Goal: Information Seeking & Learning: Learn about a topic

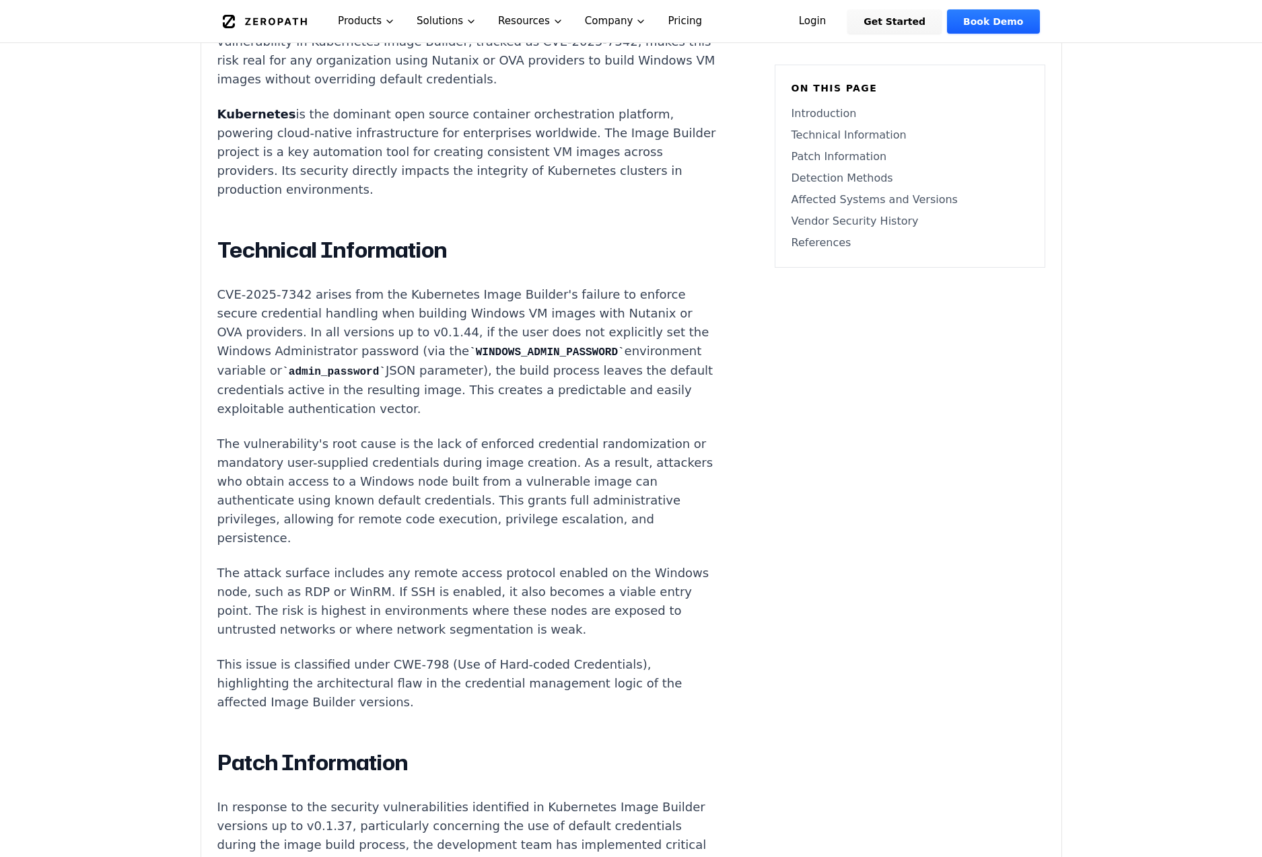
scroll to position [1077, 0]
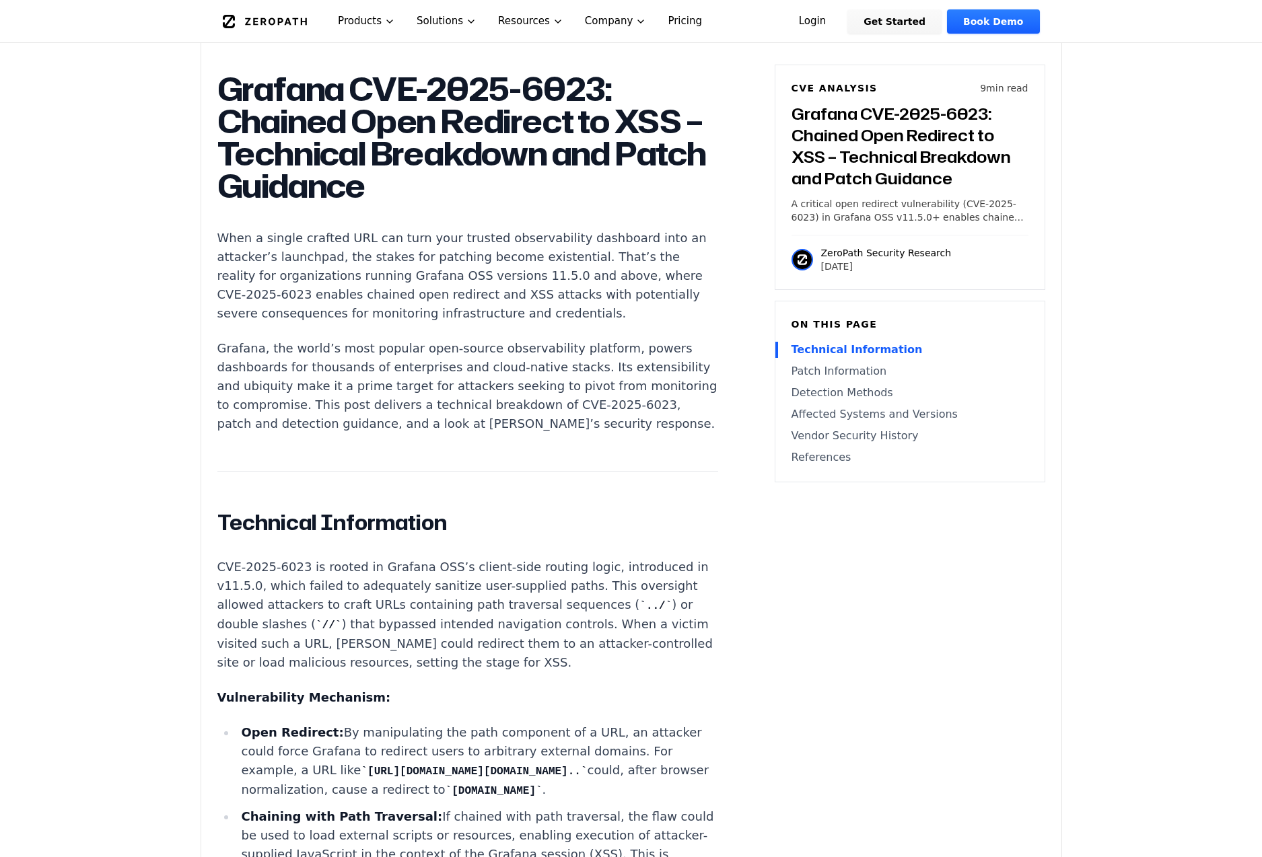
scroll to position [875, 0]
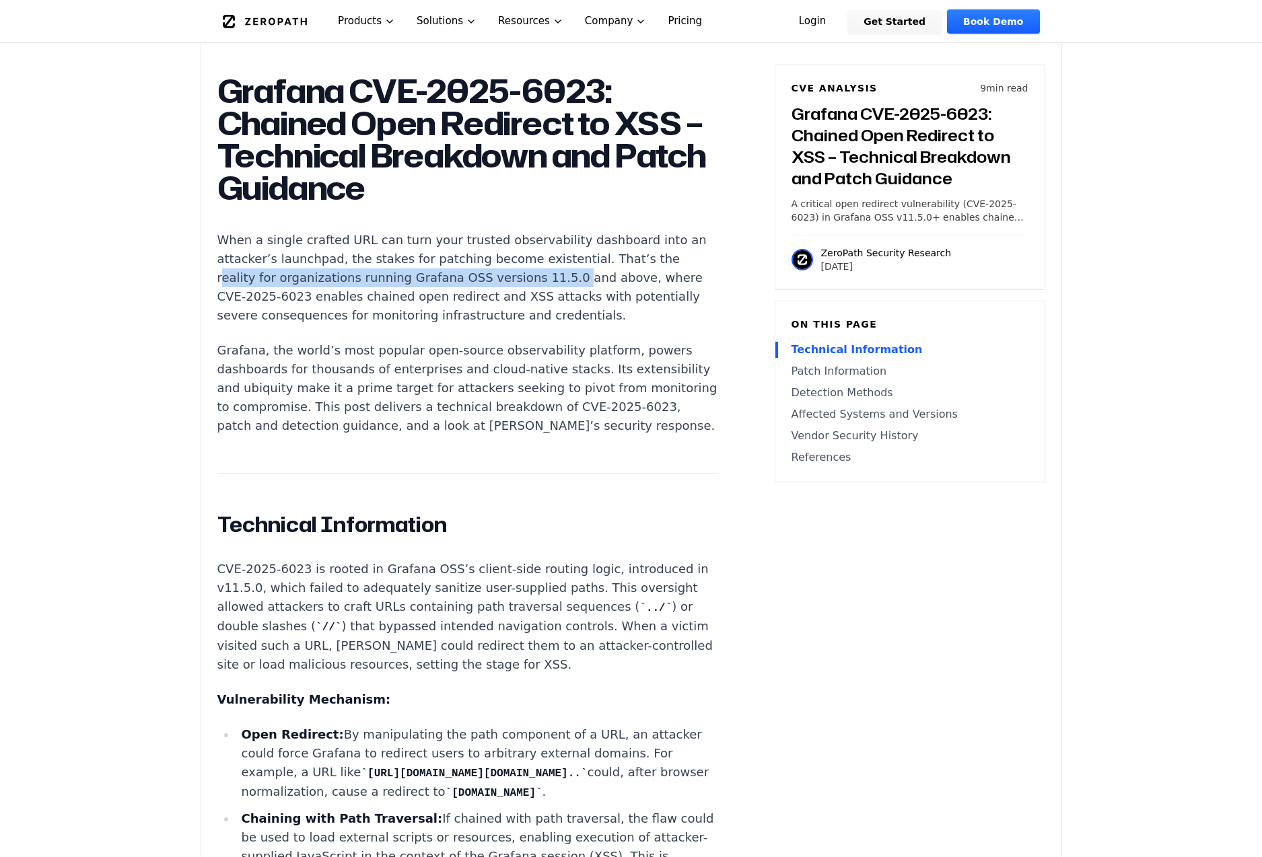
drag, startPoint x: 223, startPoint y: 279, endPoint x: 543, endPoint y: 283, distance: 320.4
click at [543, 283] on p "When a single crafted URL can turn your trusted observability dashboard into an…" at bounding box center [467, 278] width 501 height 94
drag, startPoint x: 543, startPoint y: 283, endPoint x: 490, endPoint y: 278, distance: 53.4
click at [490, 278] on p "When a single crafted URL can turn your trusted observability dashboard into an…" at bounding box center [467, 278] width 501 height 94
drag, startPoint x: 449, startPoint y: 273, endPoint x: 655, endPoint y: 274, distance: 206.0
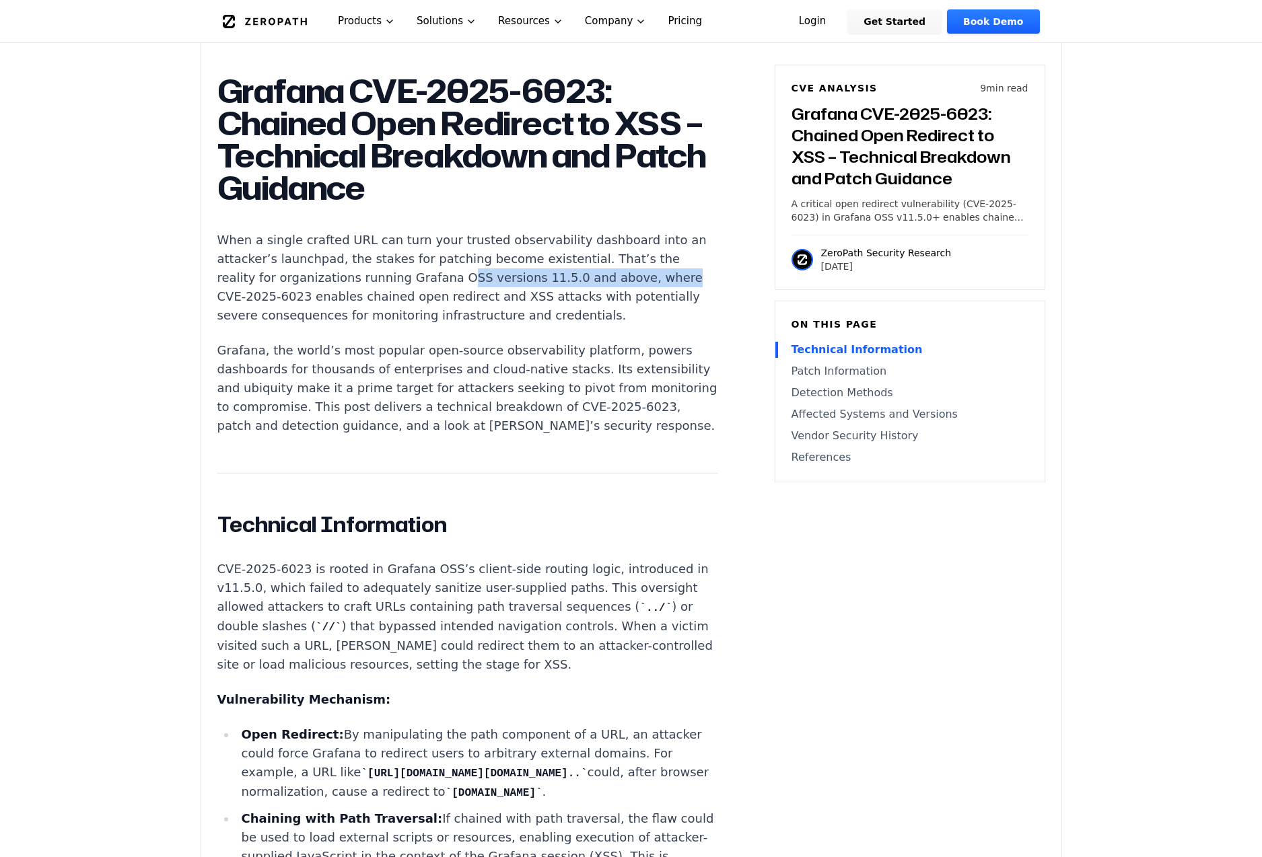
drag, startPoint x: 655, startPoint y: 274, endPoint x: 619, endPoint y: 380, distance: 111.5
click at [619, 380] on p "Grafana, the world’s most popular open-source observability platform, powers da…" at bounding box center [467, 388] width 501 height 94
click at [808, 413] on link "Affected Systems and Versions" at bounding box center [910, 415] width 237 height 16
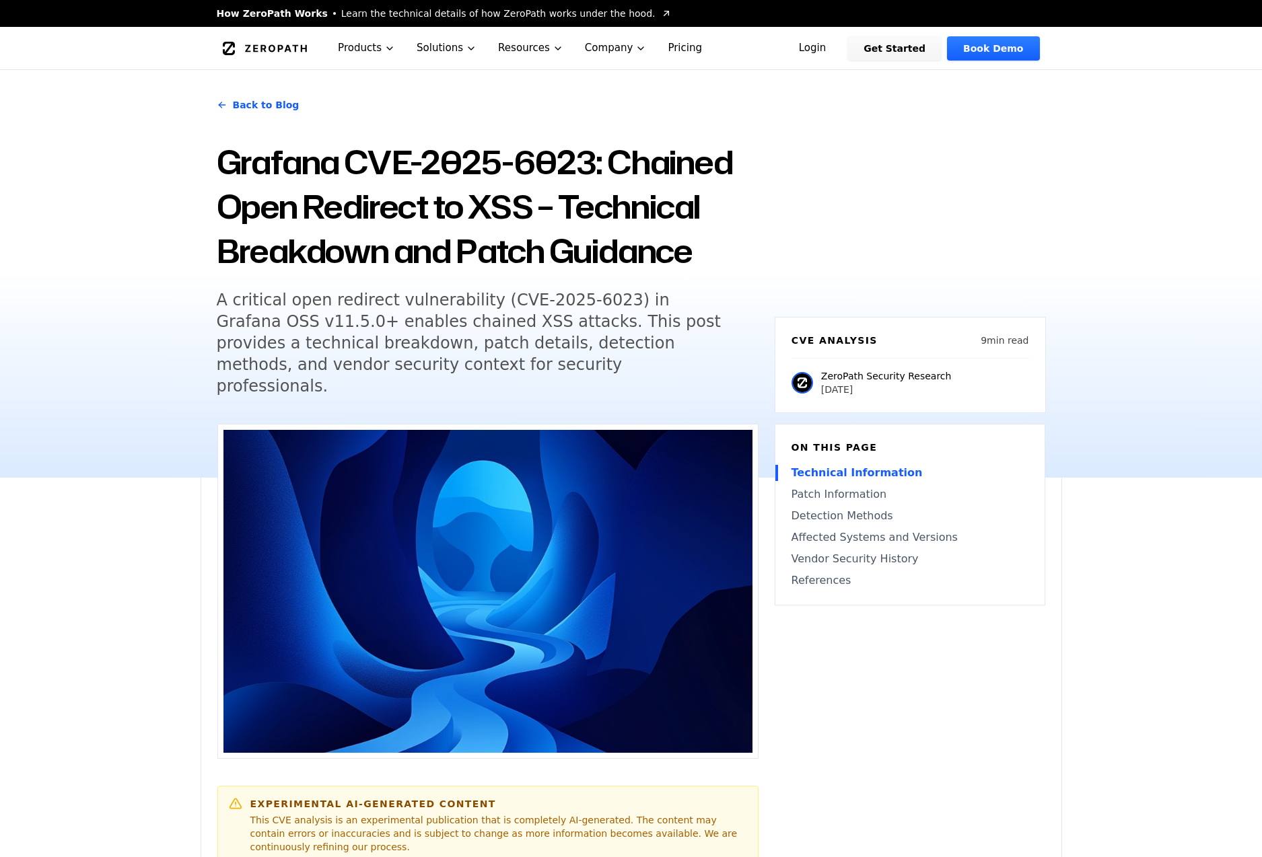
scroll to position [538, 0]
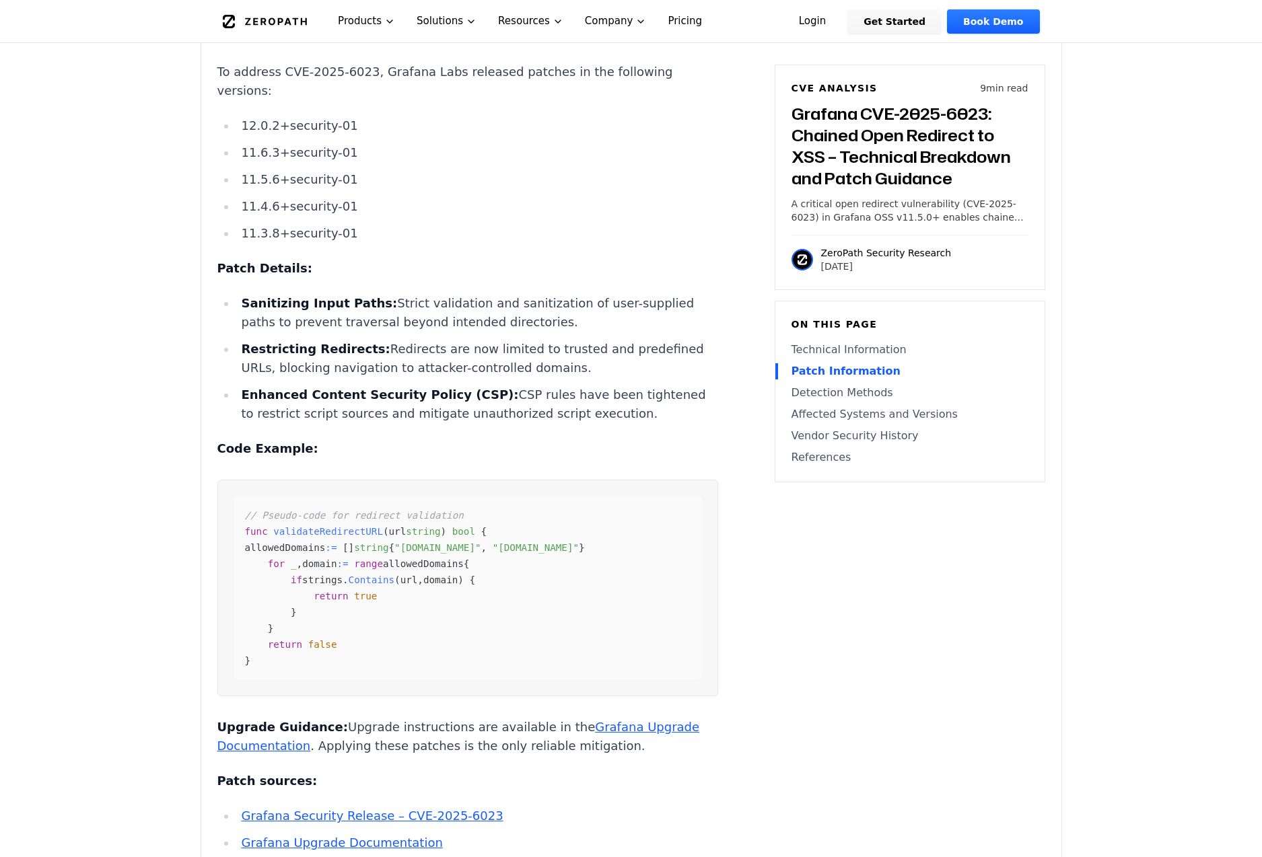
scroll to position [2221, 0]
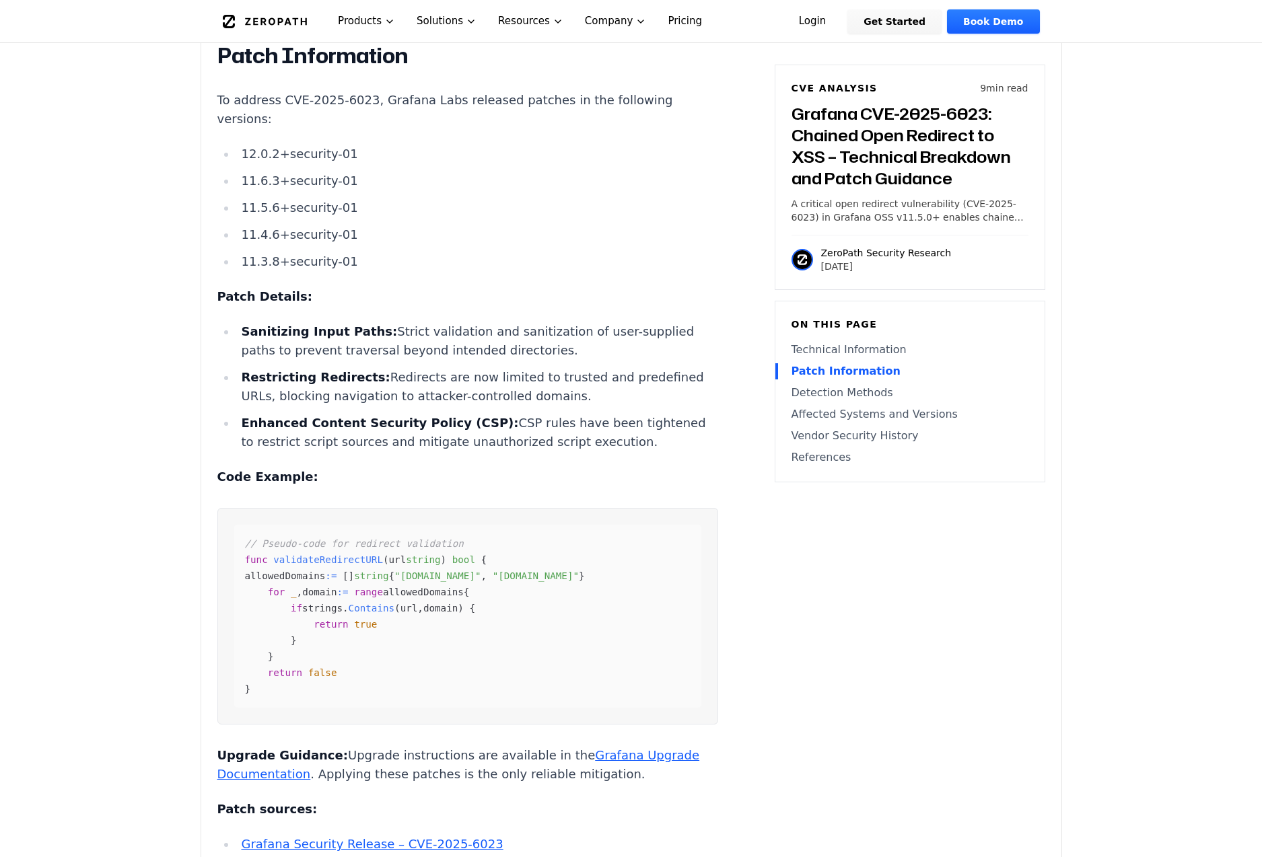
click at [104, 475] on main "How ZeroPath Works Learn the technical details of how ZeroPath works under the …" at bounding box center [631, 730] width 1262 height 5903
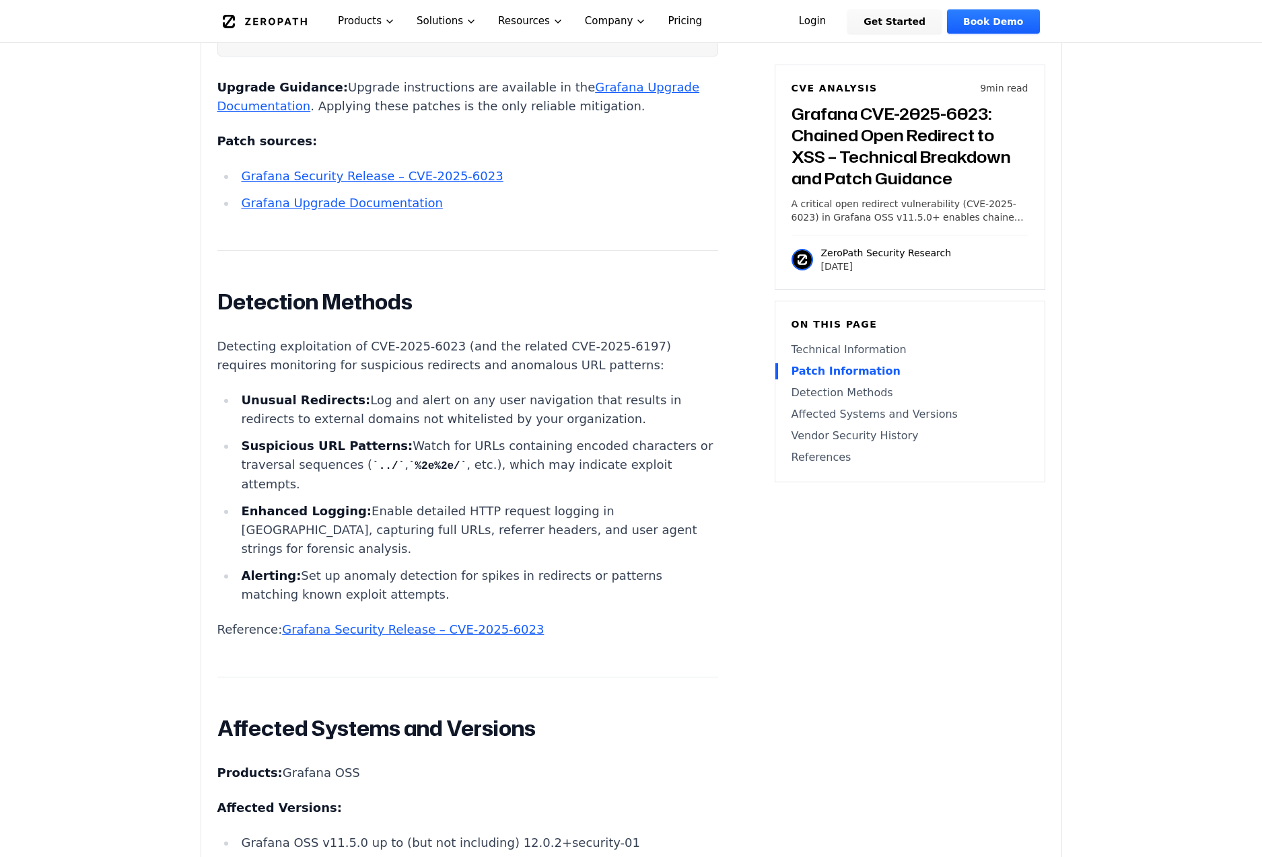
scroll to position [2894, 0]
